Goal: Transaction & Acquisition: Register for event/course

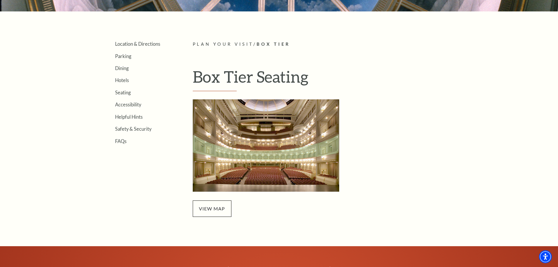
scroll to position [176, 0]
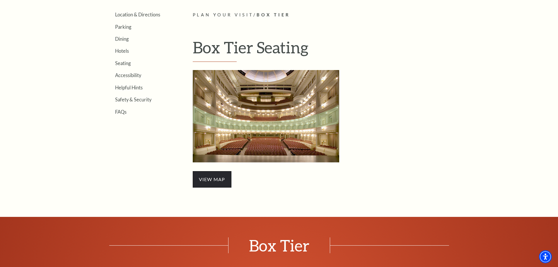
click at [215, 181] on span "view map" at bounding box center [212, 179] width 39 height 16
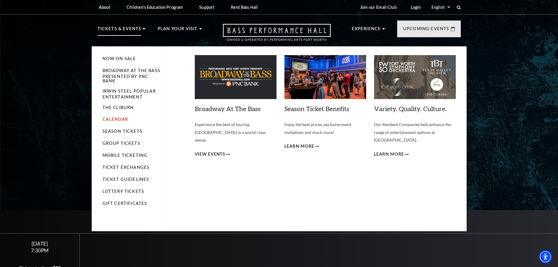
click at [122, 118] on link "Calendar" at bounding box center [115, 119] width 25 height 5
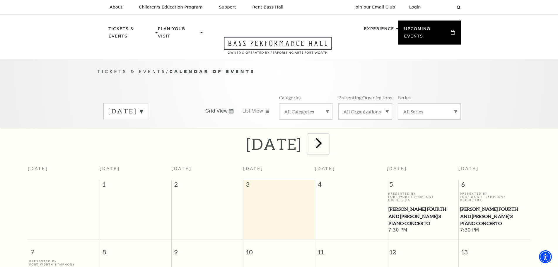
click at [327, 139] on span "next" at bounding box center [319, 142] width 17 height 17
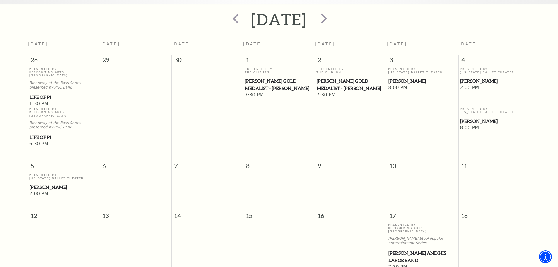
scroll to position [110, 0]
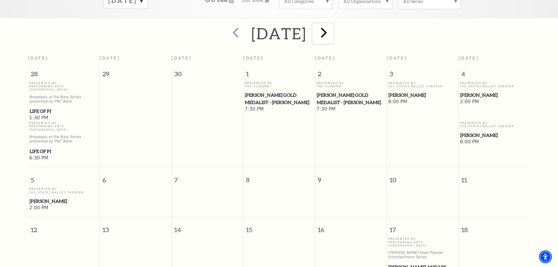
click at [332, 24] on span "next" at bounding box center [324, 32] width 17 height 17
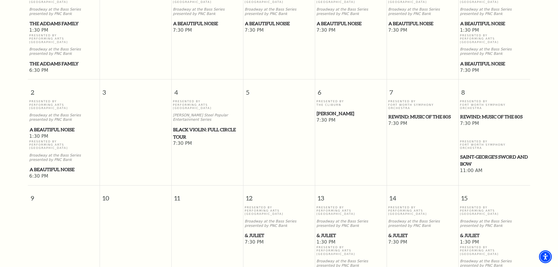
scroll to position [198, 0]
click at [484, 113] on span "REWIND: Music of the 80s" at bounding box center [494, 116] width 68 height 7
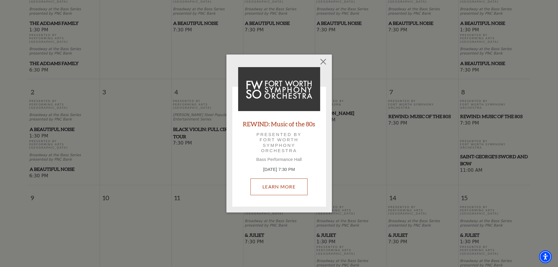
click at [292, 188] on link "Learn More" at bounding box center [279, 186] width 57 height 16
